Goal: Find specific page/section: Find specific page/section

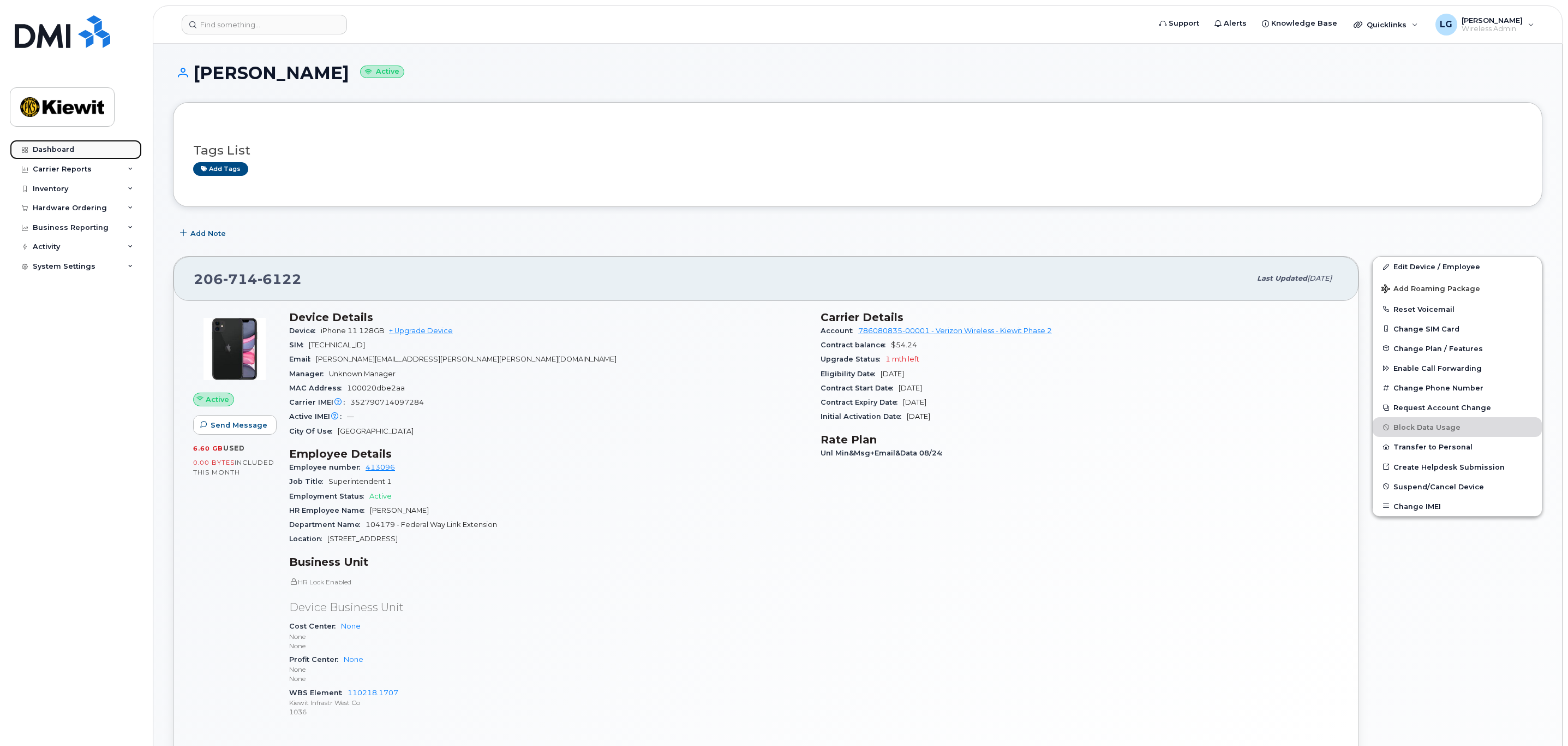
click at [51, 145] on link "Dashboard" at bounding box center [76, 149] width 132 height 20
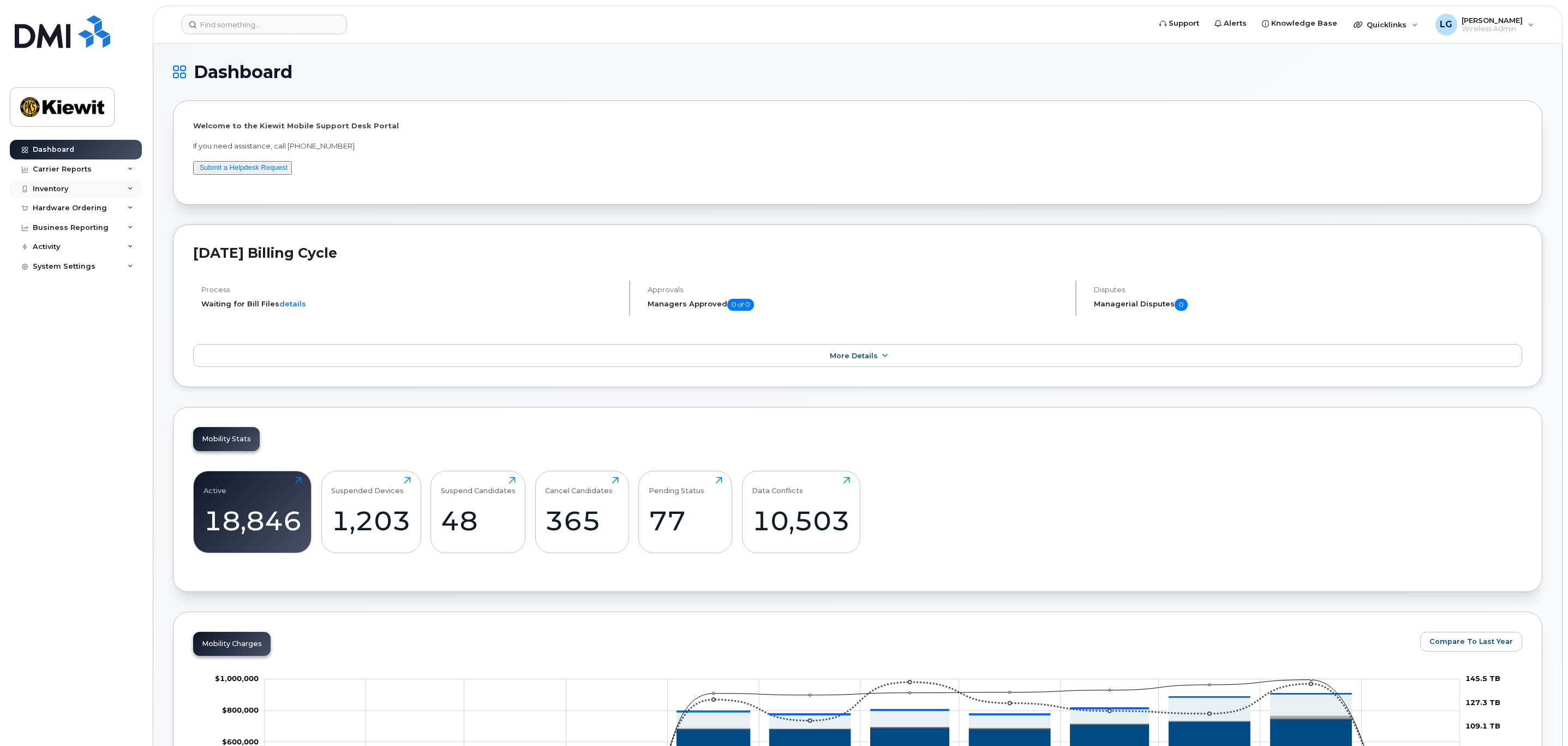
click at [76, 186] on div "Inventory" at bounding box center [76, 189] width 132 height 20
click at [56, 205] on div "Mobility Devices" at bounding box center [68, 209] width 61 height 10
